Goal: Task Accomplishment & Management: Manage account settings

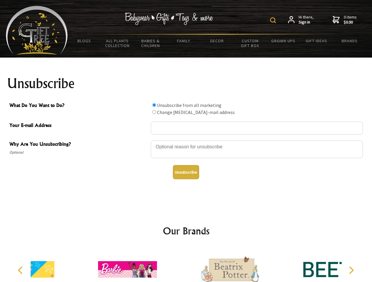
click at [274, 20] on img at bounding box center [273, 20] width 6 height 6
click at [186, 140] on div at bounding box center [257, 150] width 212 height 21
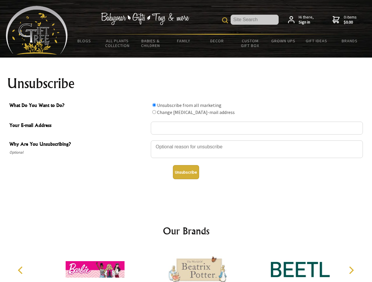
click at [154, 105] on input "What Do You Want to Do?" at bounding box center [154, 105] width 4 height 4
click at [154, 112] on input "What Do You Want to Do?" at bounding box center [154, 112] width 4 height 4
radio input "true"
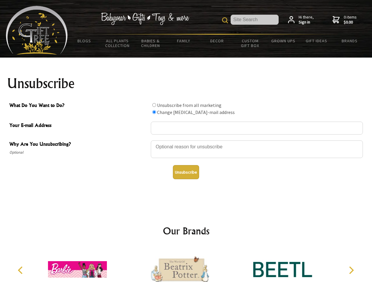
click at [186, 172] on button "Unsubscribe" at bounding box center [186, 172] width 26 height 14
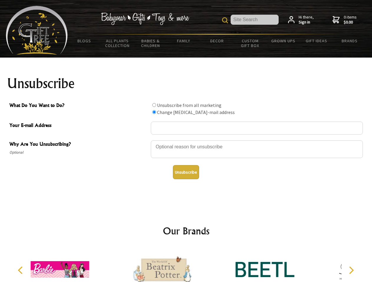
click at [186, 265] on div at bounding box center [162, 271] width 102 height 46
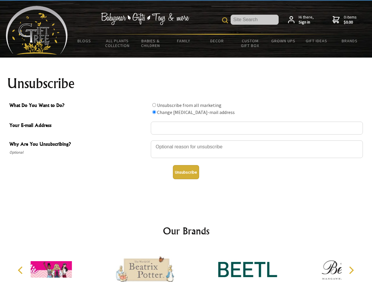
click at [21, 271] on icon "Previous" at bounding box center [21, 271] width 8 height 8
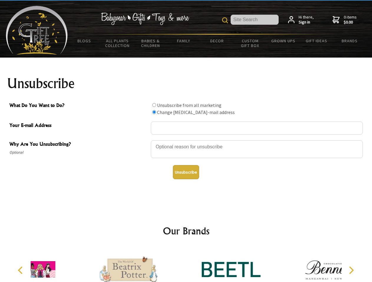
click at [351, 271] on icon "Next" at bounding box center [351, 271] width 8 height 8
